Goal: Communication & Community: Answer question/provide support

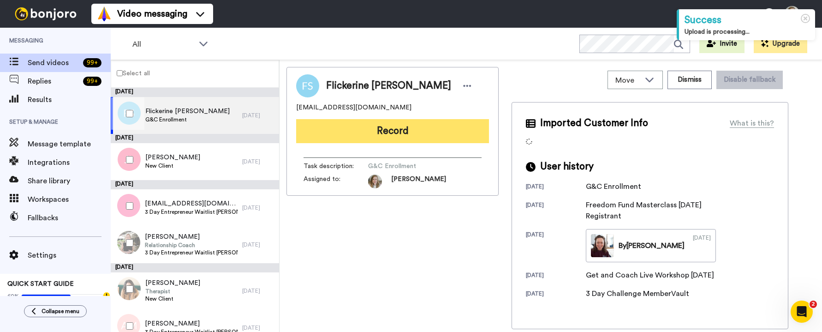
click at [342, 129] on button "Record" at bounding box center [392, 131] width 193 height 24
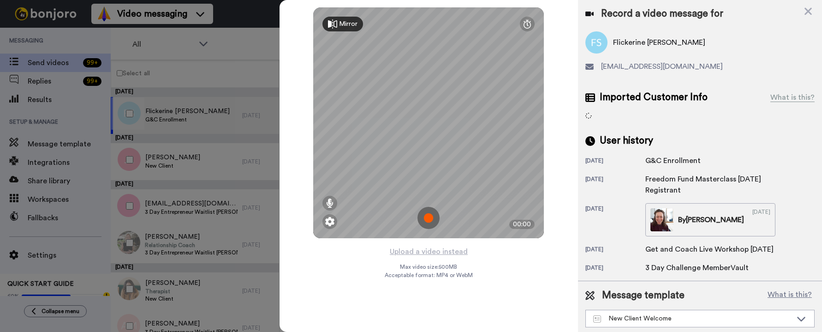
click at [428, 216] on img at bounding box center [428, 218] width 22 height 22
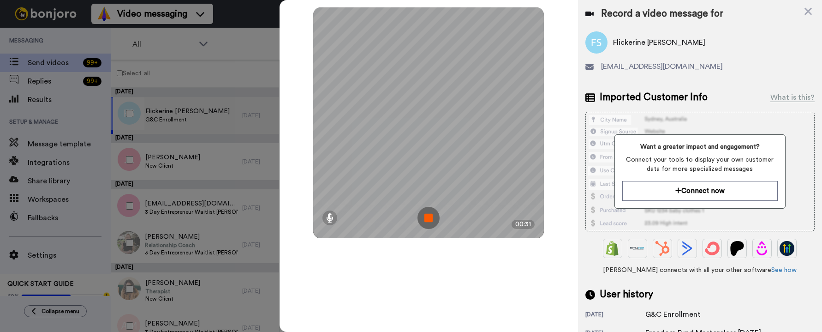
click at [427, 219] on img at bounding box center [428, 218] width 22 height 22
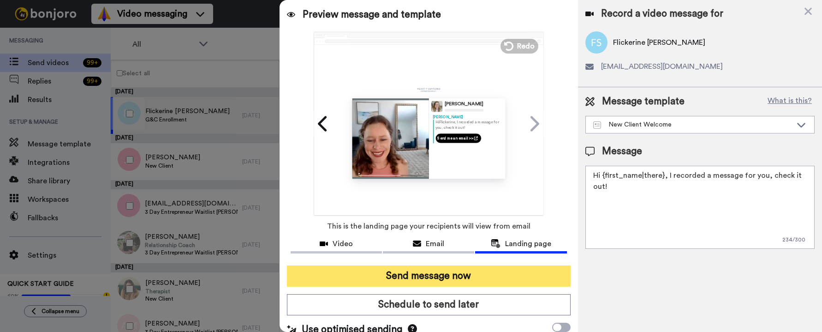
click at [429, 272] on button "Send message now" at bounding box center [429, 275] width 284 height 21
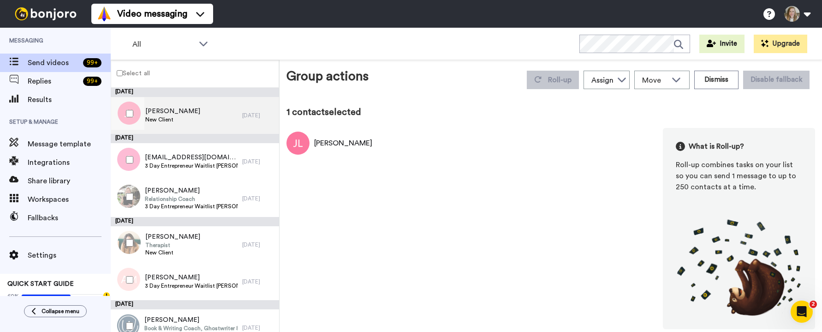
click at [214, 116] on div "[PERSON_NAME] New Client" at bounding box center [176, 115] width 131 height 37
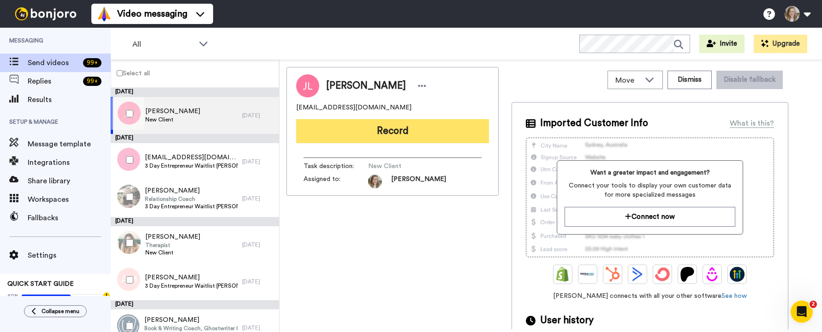
click at [350, 132] on button "Record" at bounding box center [392, 131] width 193 height 24
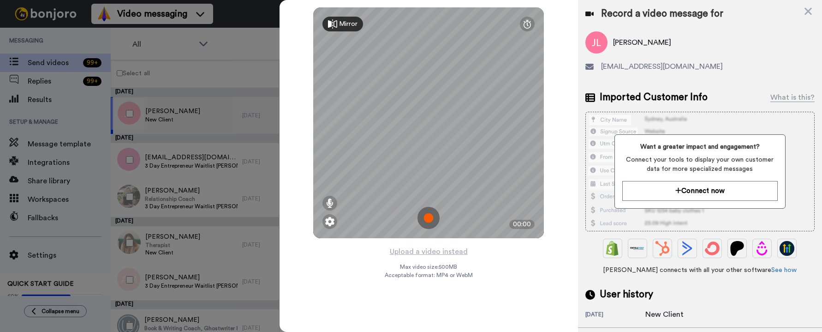
click at [430, 218] on img at bounding box center [428, 218] width 22 height 22
click at [428, 220] on img at bounding box center [428, 218] width 22 height 22
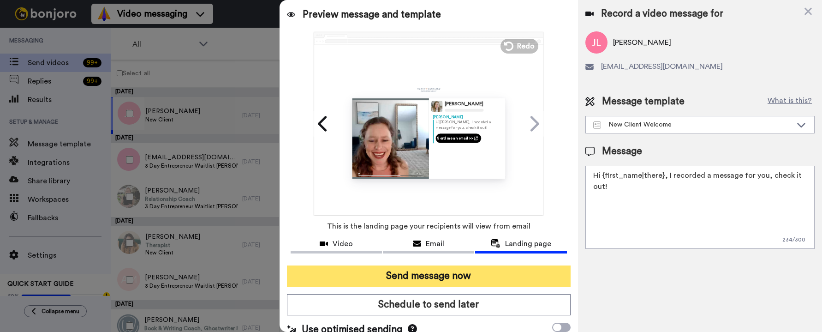
click at [442, 276] on button "Send message now" at bounding box center [429, 275] width 284 height 21
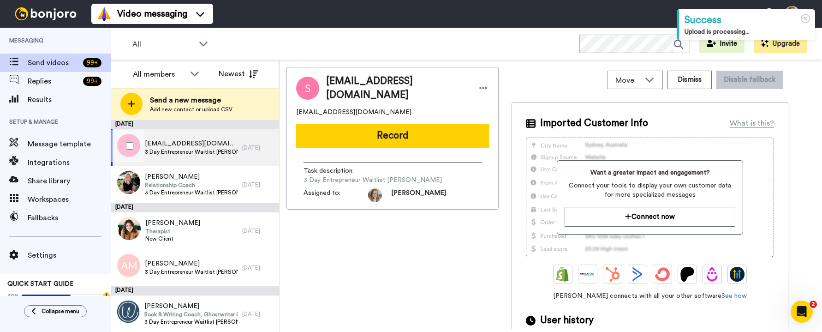
click at [187, 149] on span "3 Day Entrepreneur Waitlist [PERSON_NAME]" at bounding box center [191, 151] width 93 height 7
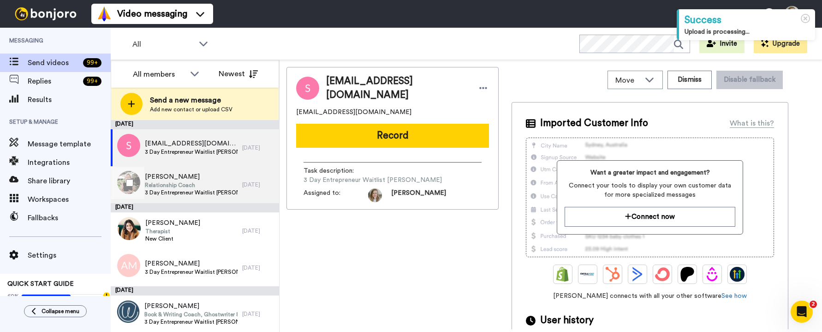
click at [188, 171] on div "Bethany Relationship Coach 3 Day Entrepreneur Waitlist Joiner" at bounding box center [176, 184] width 131 height 37
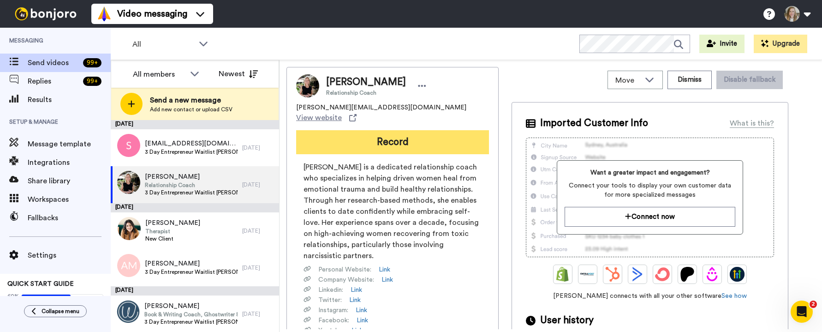
click at [409, 135] on button "Record" at bounding box center [392, 142] width 193 height 24
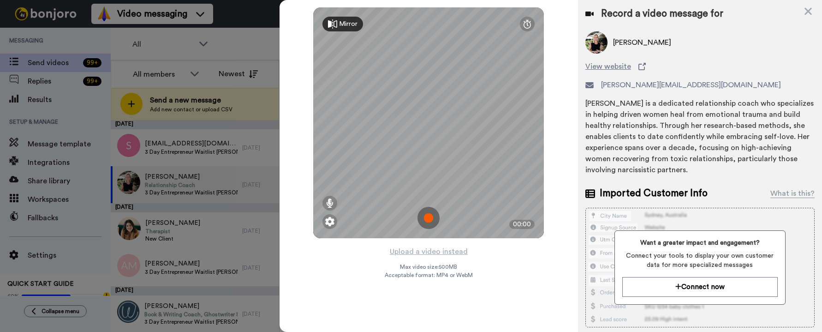
click at [430, 217] on img at bounding box center [428, 218] width 22 height 22
click at [428, 213] on img at bounding box center [428, 218] width 22 height 22
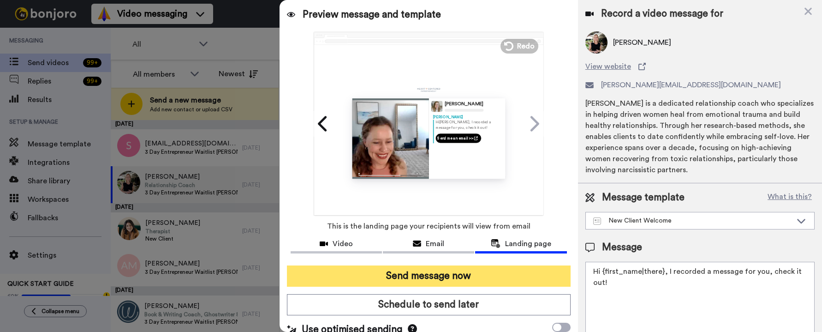
click at [471, 278] on button "Send message now" at bounding box center [429, 275] width 284 height 21
